Goal: Communication & Community: Participate in discussion

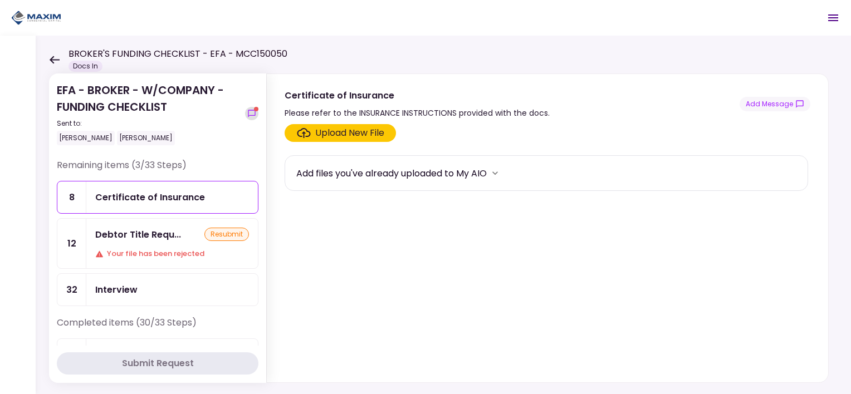
click at [249, 114] on icon "show-messages" at bounding box center [251, 113] width 9 height 9
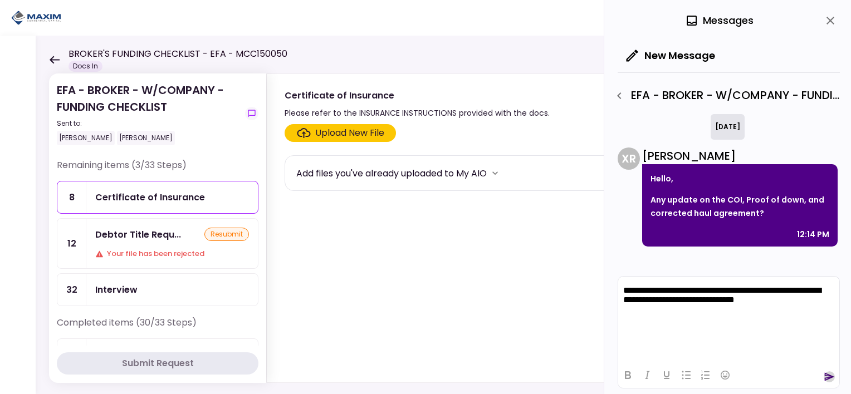
click at [828, 379] on icon "send" at bounding box center [830, 377] width 10 height 8
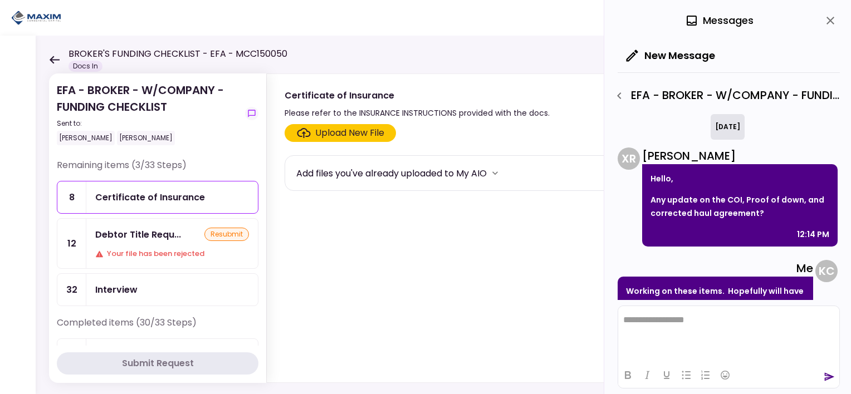
scroll to position [77, 0]
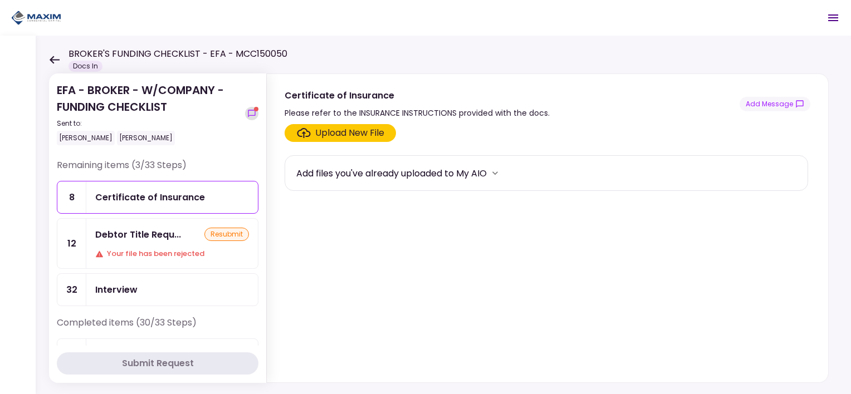
click at [252, 108] on button "show-messages" at bounding box center [251, 113] width 13 height 13
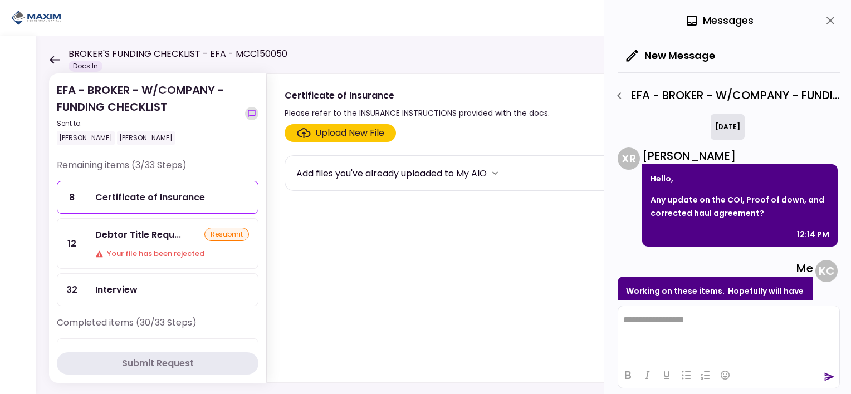
scroll to position [155, 0]
